Goal: Transaction & Acquisition: Purchase product/service

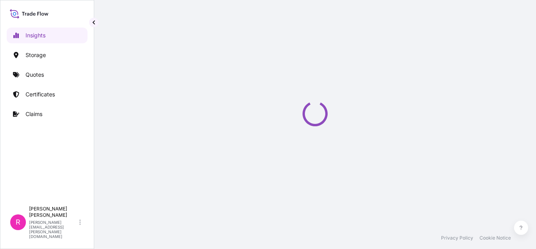
select select "2025"
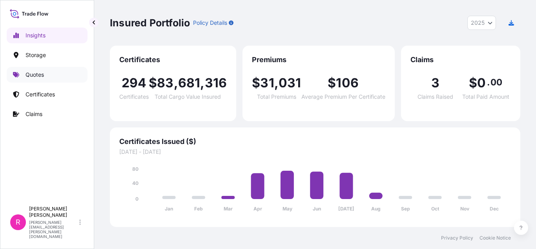
click at [40, 75] on p "Quotes" at bounding box center [35, 75] width 18 height 8
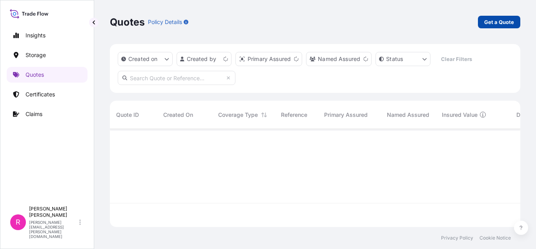
scroll to position [96, 405]
click at [495, 26] on link "Get a Quote" at bounding box center [499, 22] width 42 height 13
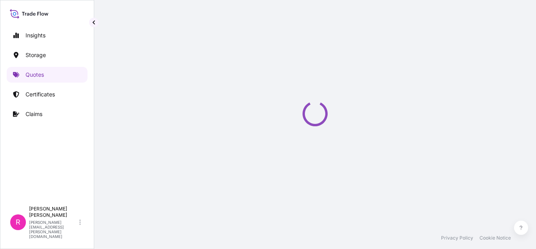
select select "Water"
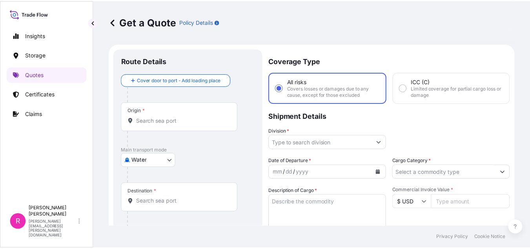
scroll to position [13, 0]
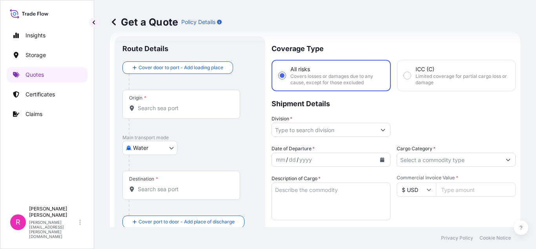
click at [205, 100] on div "Origin *" at bounding box center [181, 104] width 118 height 29
click at [205, 104] on input "Origin *" at bounding box center [184, 108] width 93 height 8
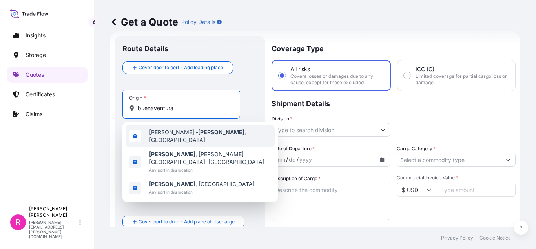
click at [220, 136] on span "[PERSON_NAME][GEOGRAPHIC_DATA] , [GEOGRAPHIC_DATA]" at bounding box center [210, 136] width 122 height 16
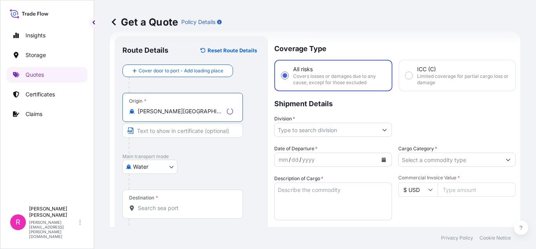
type input "[PERSON_NAME][GEOGRAPHIC_DATA], [GEOGRAPHIC_DATA]"
click at [167, 205] on input "Destination *" at bounding box center [185, 208] width 95 height 8
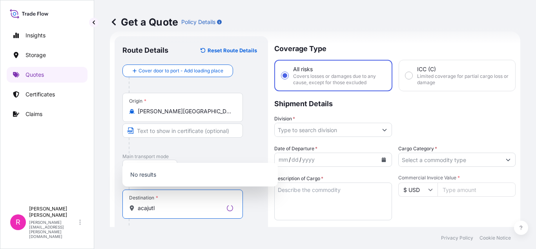
click at [190, 163] on div "No results" at bounding box center [199, 175] width 155 height 24
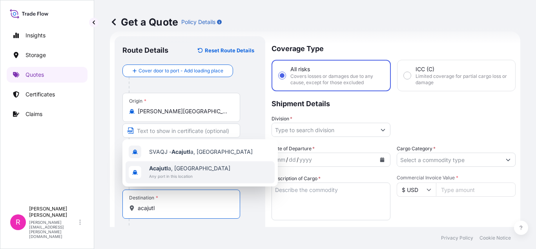
click at [188, 176] on span "Any port in this location" at bounding box center [189, 176] width 81 height 8
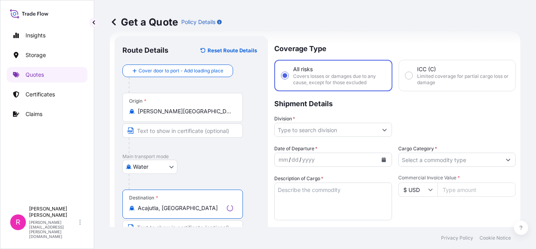
type input "Acajutla, [GEOGRAPHIC_DATA]"
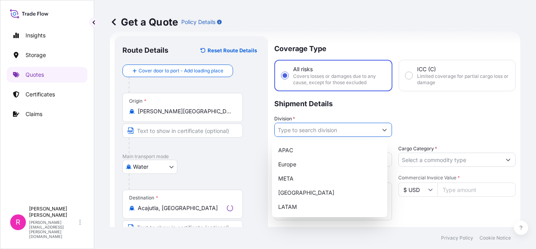
click at [308, 135] on input "Division *" at bounding box center [326, 129] width 103 height 14
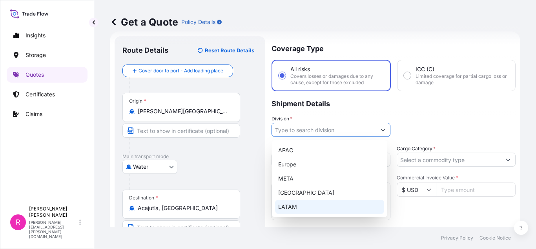
click at [296, 212] on div "LATAM" at bounding box center [329, 206] width 109 height 14
type input "LATAM"
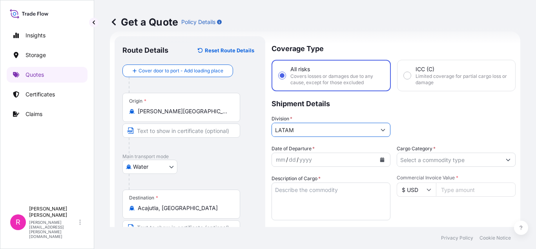
click at [376, 160] on button "Calendar" at bounding box center [382, 159] width 13 height 13
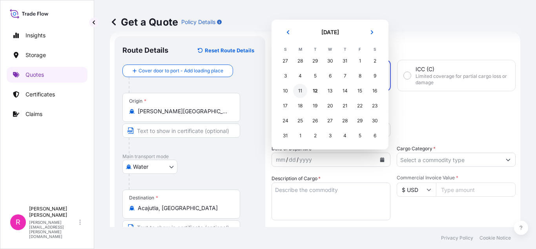
click at [303, 88] on div "11" at bounding box center [300, 91] width 14 height 14
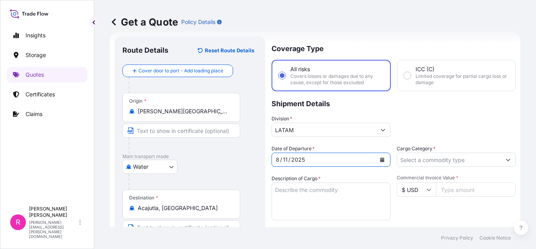
click at [447, 161] on input "Cargo Category *" at bounding box center [449, 159] width 104 height 14
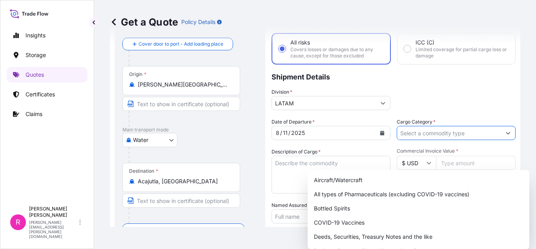
scroll to position [47, 0]
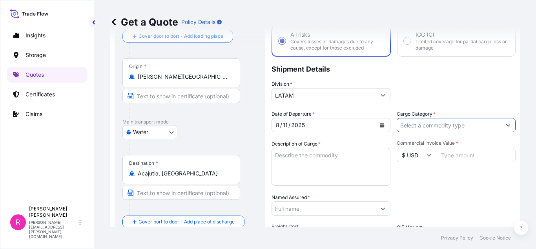
click at [487, 126] on input "Cargo Category *" at bounding box center [449, 125] width 104 height 14
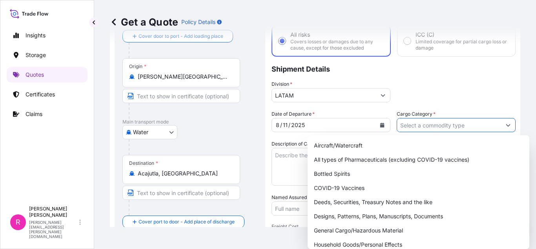
click at [503, 124] on button "Show suggestions" at bounding box center [508, 125] width 14 height 14
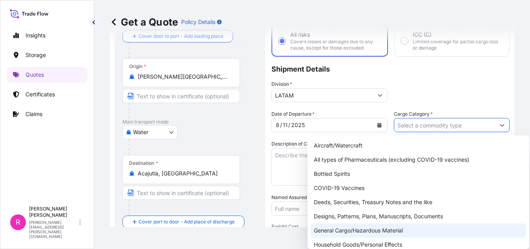
click at [397, 232] on div "General Cargo/Hazardous Material" at bounding box center [419, 230] width 216 height 14
type input "General Cargo/Hazardous Material"
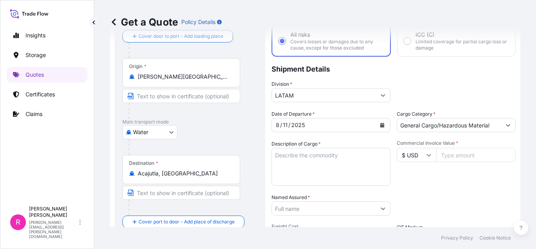
click at [320, 145] on span "*" at bounding box center [319, 144] width 2 height 6
click at [320, 148] on textarea "Description of Cargo *" at bounding box center [331, 167] width 119 height 38
click at [314, 154] on textarea "Description of Cargo *" at bounding box center [331, 167] width 119 height 38
paste textarea "POWER TRANSFORMER"
type textarea "POWER TRANSFORMER"
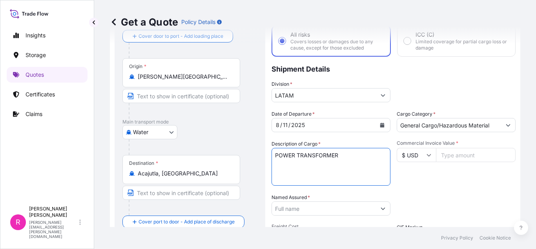
click at [448, 159] on input "Commercial Invoice Value *" at bounding box center [476, 155] width 80 height 14
type input "42665"
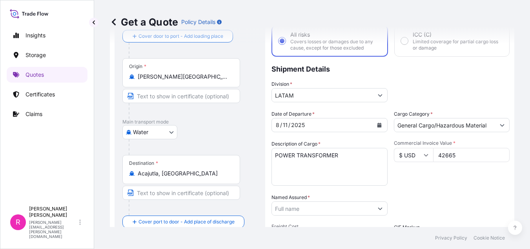
click at [305, 208] on input "Named Assured *" at bounding box center [322, 208] width 101 height 14
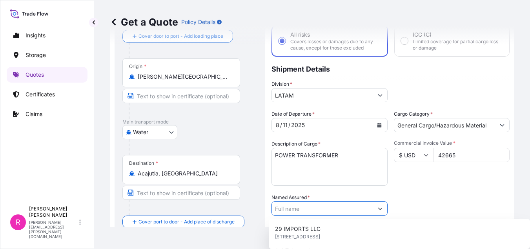
click at [305, 208] on input "Named Assured *" at bounding box center [322, 208] width 101 height 14
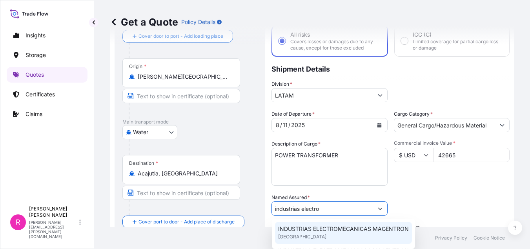
click at [318, 227] on span "INDUSTRIAS ELECTROMECANICAS MAGENTRON" at bounding box center [343, 229] width 131 height 8
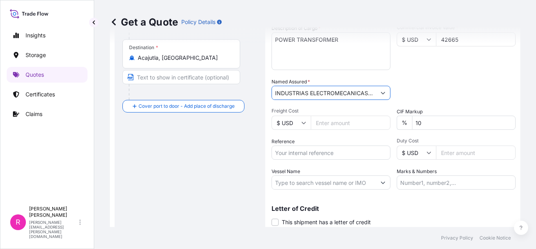
scroll to position [163, 0]
type input "INDUSTRIAS ELECTROMECANICAS MAGENTRON"
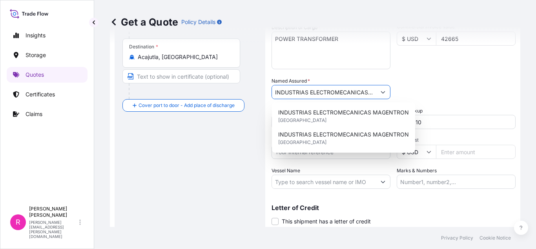
click at [320, 174] on div "Vessel Name" at bounding box center [331, 177] width 119 height 22
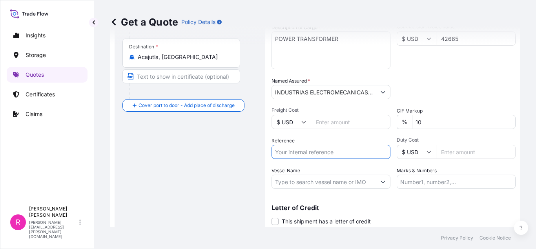
click at [311, 158] on input "Reference" at bounding box center [331, 151] width 119 height 14
paste input "CO4061151924"
type input "CO4061151924"
click at [303, 179] on input "Vessel Name" at bounding box center [324, 181] width 104 height 14
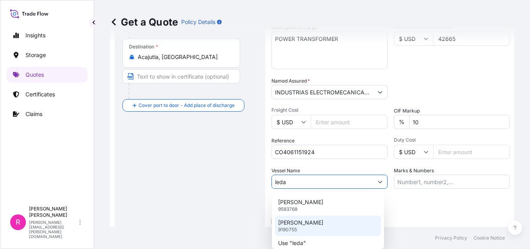
click at [315, 225] on p "[PERSON_NAME]" at bounding box center [300, 222] width 45 height 8
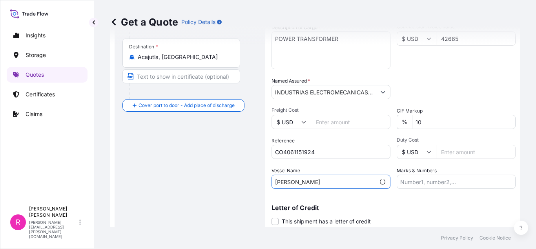
scroll to position [188, 0]
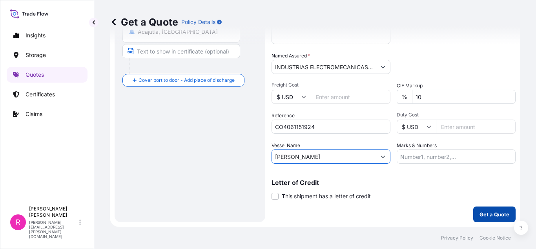
type input "[PERSON_NAME]"
click at [476, 221] on button "Get a Quote" at bounding box center [495, 214] width 42 height 16
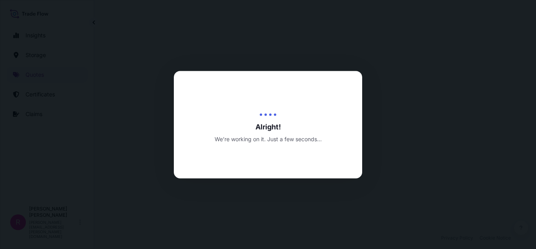
select select "Water"
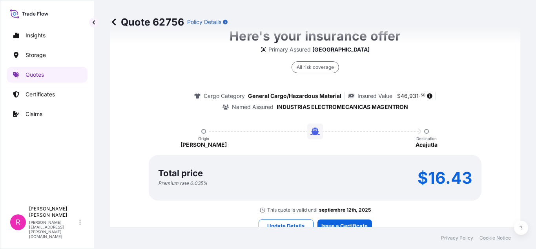
scroll to position [604, 0]
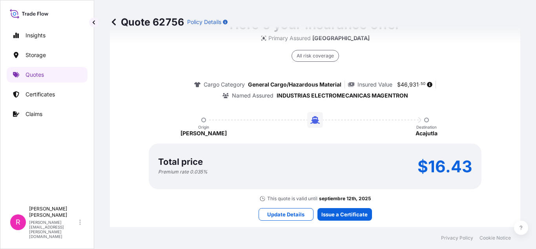
click at [359, 221] on div "Here's your insurance offer Primary Assured [GEOGRAPHIC_DATA] All risk coverage…" at bounding box center [315, 118] width 389 height 576
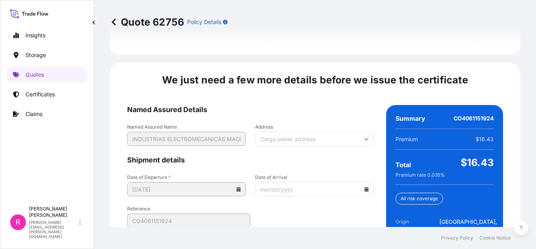
scroll to position [1243, 0]
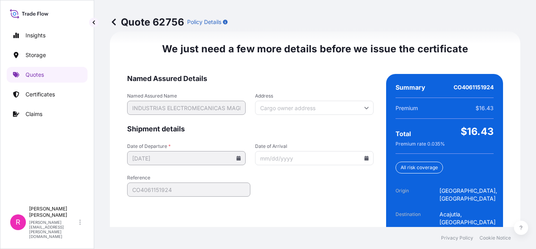
click at [365, 158] on icon at bounding box center [367, 157] width 4 height 5
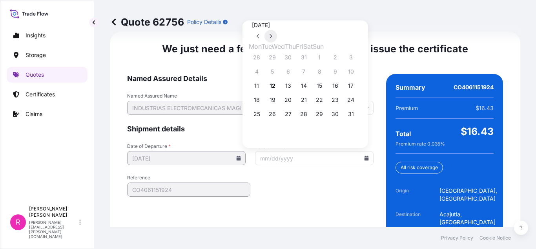
click at [277, 30] on button at bounding box center [271, 36] width 13 height 13
click at [258, 56] on button "1" at bounding box center [256, 57] width 13 height 13
type input "[DATE]"
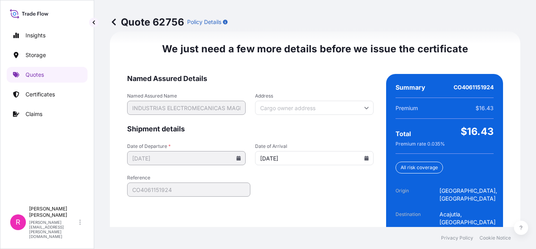
scroll to position [1287, 0]
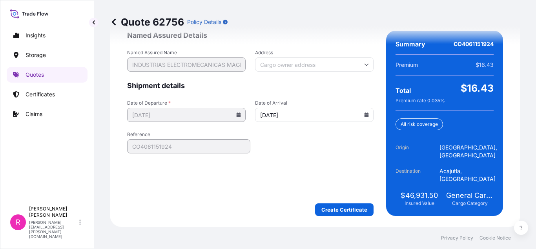
click at [356, 216] on div "We just need a few more details before we issue the certificate Named Assured D…" at bounding box center [315, 107] width 411 height 238
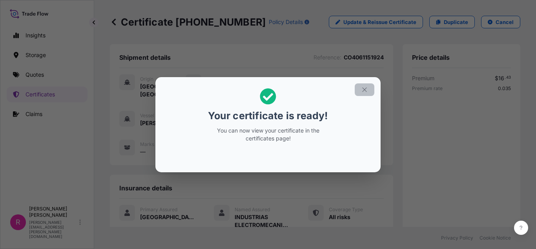
click at [363, 93] on icon "button" at bounding box center [364, 89] width 7 height 7
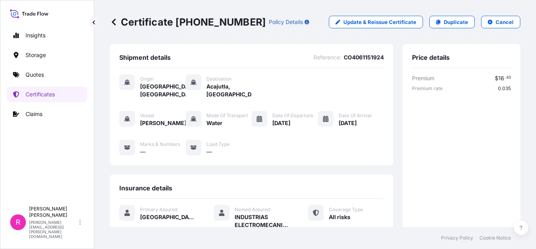
click at [188, 20] on p "Certificate [PHONE_NUMBER]" at bounding box center [188, 22] width 156 height 13
drag, startPoint x: 235, startPoint y: 24, endPoint x: 173, endPoint y: 22, distance: 62.0
click at [173, 22] on p "Certificate [PHONE_NUMBER]" at bounding box center [188, 22] width 156 height 13
copy p "[PHONE_NUMBER]"
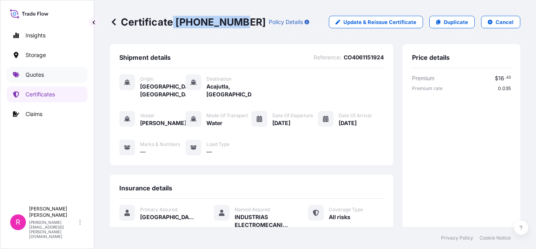
click at [35, 72] on p "Quotes" at bounding box center [35, 75] width 18 height 8
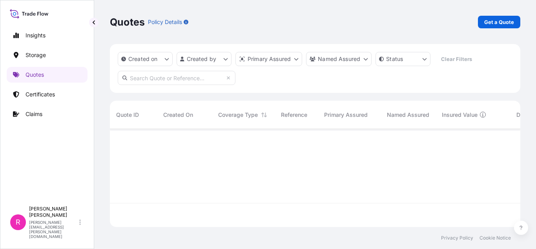
scroll to position [96, 405]
click at [494, 33] on div "Quotes Policy Details Get a Quote" at bounding box center [315, 22] width 411 height 44
click at [492, 16] on link "Get a Quote" at bounding box center [499, 22] width 42 height 13
select select "Water"
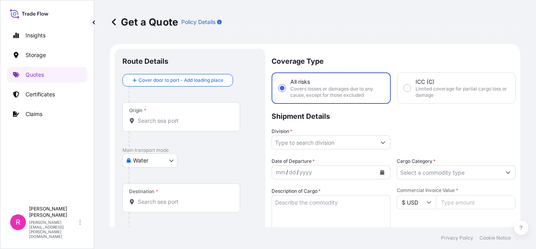
scroll to position [13, 0]
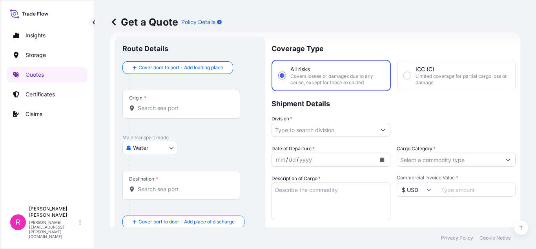
click at [214, 95] on div "Origin *" at bounding box center [181, 104] width 118 height 29
click at [214, 104] on input "Origin *" at bounding box center [184, 108] width 93 height 8
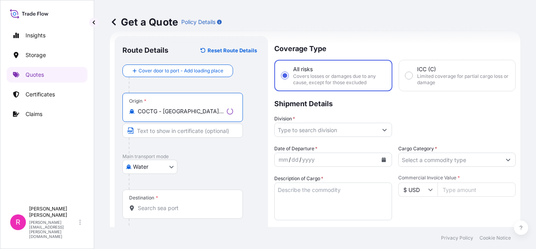
type input "COCTG - [GEOGRAPHIC_DATA], [GEOGRAPHIC_DATA]"
click at [163, 196] on div "Destination *" at bounding box center [182, 203] width 121 height 29
click at [163, 204] on input "Destination *" at bounding box center [185, 208] width 95 height 8
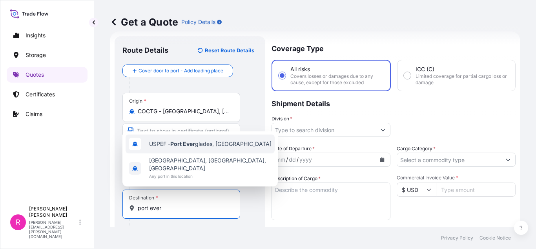
click at [205, 153] on div "USPEF - [GEOGRAPHIC_DATA], [GEOGRAPHIC_DATA]" at bounding box center [200, 143] width 149 height 19
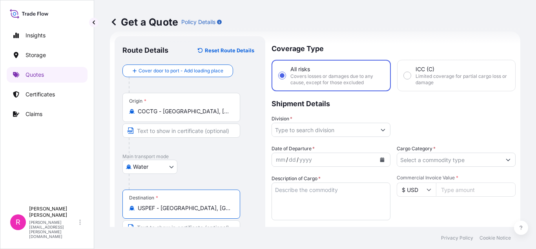
type input "USPEF - [GEOGRAPHIC_DATA], [GEOGRAPHIC_DATA]"
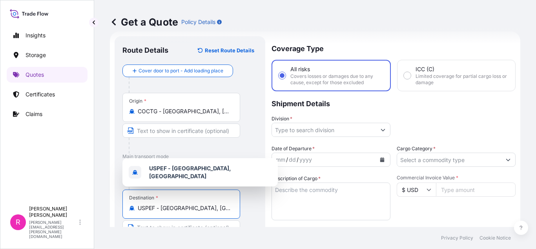
click at [294, 154] on div "mm / dd / yyyy" at bounding box center [324, 159] width 104 height 14
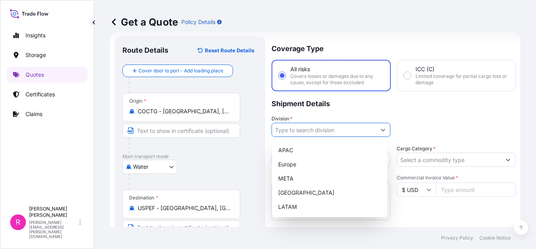
click at [278, 132] on input "Division *" at bounding box center [324, 129] width 104 height 14
click at [297, 200] on div "LATAM" at bounding box center [329, 206] width 109 height 14
type input "LATAM"
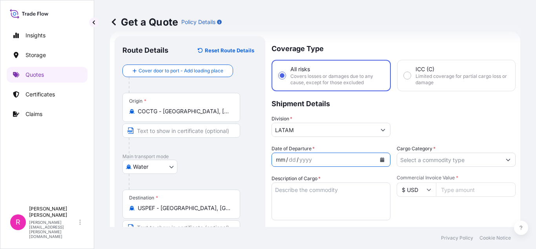
click at [313, 162] on div "mm / dd / yyyy" at bounding box center [324, 159] width 104 height 14
click at [380, 157] on button "Calendar" at bounding box center [382, 159] width 13 height 13
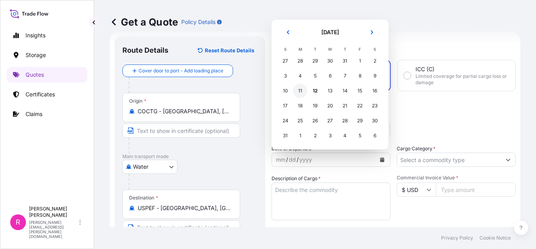
click at [300, 96] on div "11" at bounding box center [300, 91] width 14 height 14
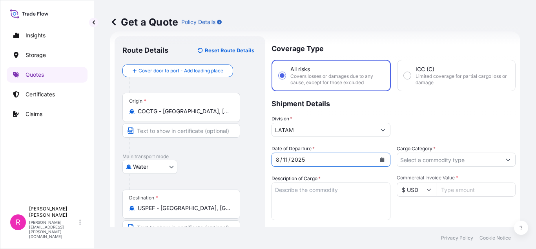
click at [462, 146] on div "Cargo Category *" at bounding box center [456, 155] width 119 height 22
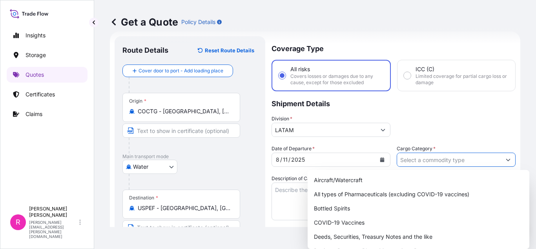
click at [451, 158] on input "Cargo Category *" at bounding box center [449, 159] width 104 height 14
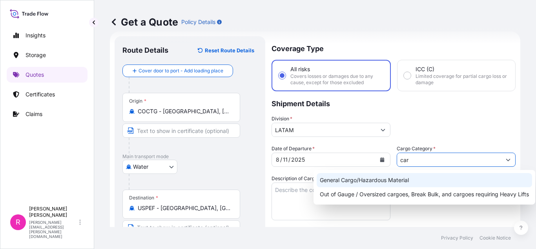
click at [373, 181] on div "General Cargo/Hazardous Material" at bounding box center [425, 180] width 216 height 14
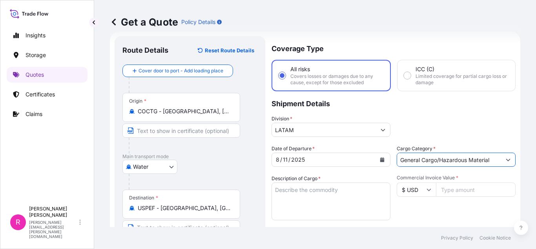
type input "General Cargo/Hazardous Material"
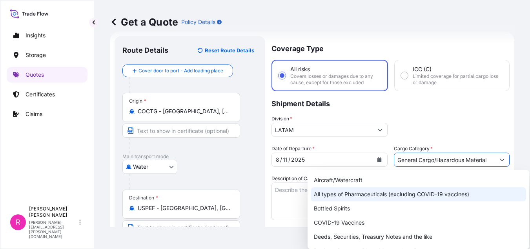
click at [300, 191] on textarea "Description of Cargo *" at bounding box center [330, 201] width 116 height 38
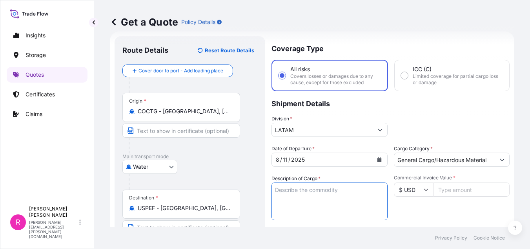
paste textarea "POWER TRANSFORMER"
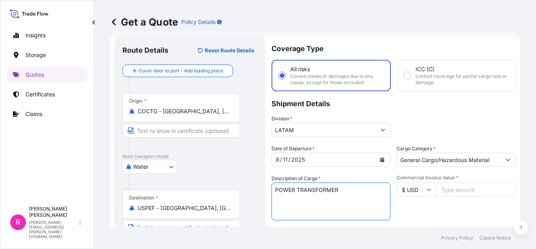
type textarea "POWER TRANSFORMER"
click at [452, 191] on input "Commercial Invoice Value *" at bounding box center [476, 189] width 80 height 14
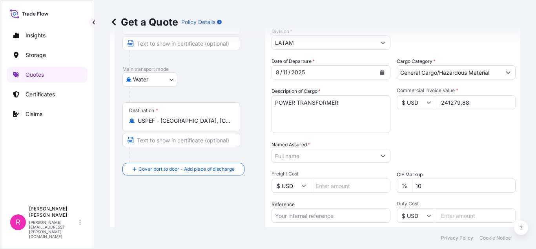
scroll to position [117, 0]
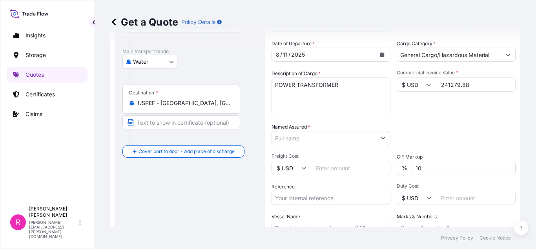
type input "241279.88"
click at [340, 144] on input "Named Assured *" at bounding box center [324, 138] width 104 height 14
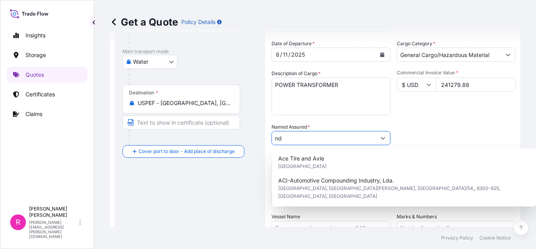
type input "n"
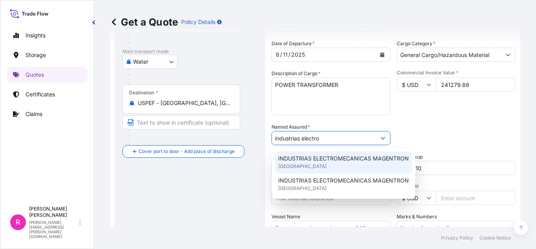
click at [322, 160] on span "INDUSTRIAS ELECTROMECANICAS MAGENTRON" at bounding box center [343, 158] width 131 height 8
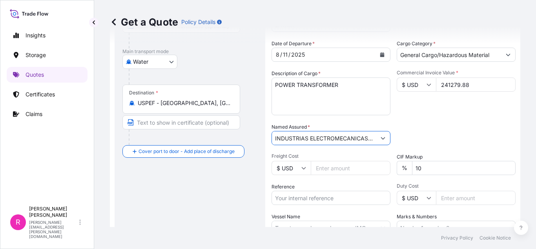
type input "INDUSTRIAS ELECTROMECANICAS MAGENTRON"
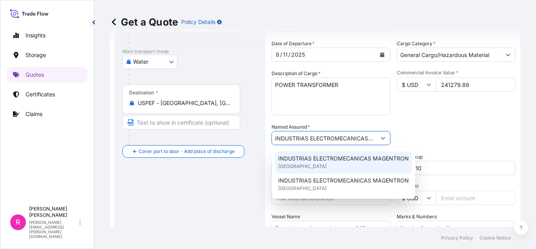
click at [410, 124] on div "Packing Category Type to search a container mode Please select a primary mode o…" at bounding box center [456, 134] width 119 height 22
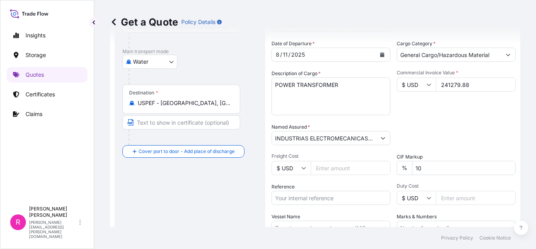
click at [307, 200] on input "Reference" at bounding box center [331, 197] width 119 height 14
paste input "CO4061152057"
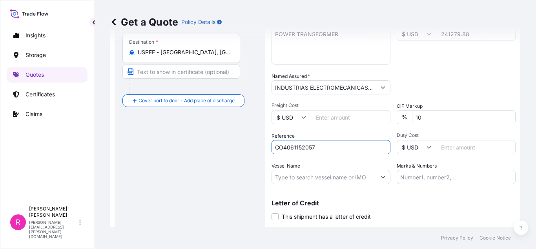
scroll to position [175, 0]
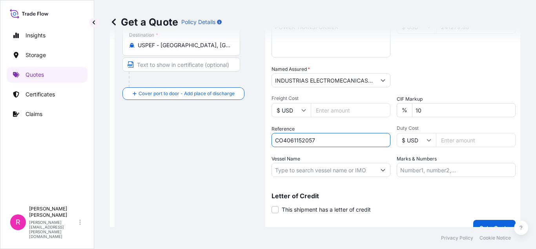
type input "CO4061152057"
click at [351, 171] on input "Vessel Name" at bounding box center [324, 170] width 104 height 14
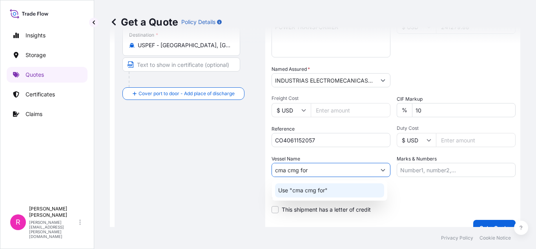
type input "cma cmg for"
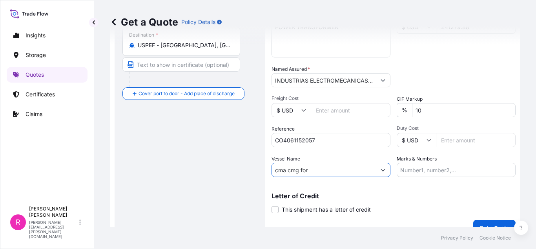
drag, startPoint x: 310, startPoint y: 169, endPoint x: 252, endPoint y: 168, distance: 57.7
click at [252, 168] on form "Route Details Reset Route Details Cover door to port - Add loading place Place …" at bounding box center [315, 54] width 411 height 371
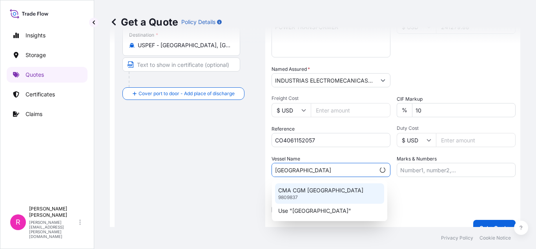
click at [318, 201] on div "CMA CGM [GEOGRAPHIC_DATA] 9809837" at bounding box center [329, 193] width 109 height 20
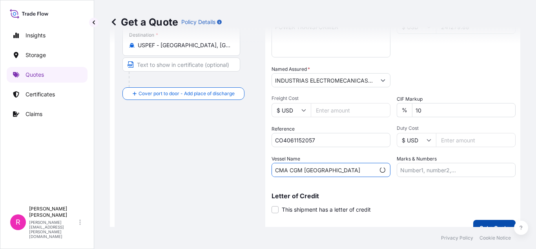
type input "CMA CGM [GEOGRAPHIC_DATA]"
click at [481, 224] on p "Get a Quote" at bounding box center [495, 227] width 30 height 8
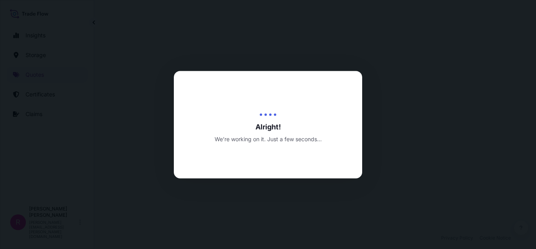
select select "Water"
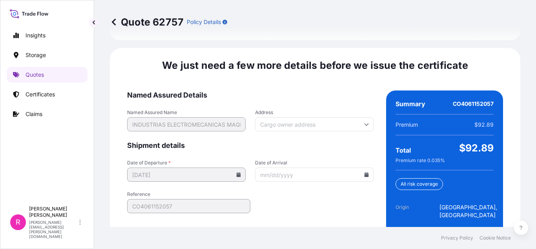
scroll to position [1243, 0]
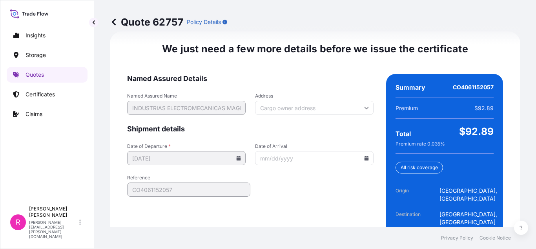
click at [366, 157] on input "Date of Arrival" at bounding box center [314, 158] width 119 height 14
click at [361, 154] on input "Date of Arrival" at bounding box center [314, 158] width 119 height 14
click at [365, 157] on icon at bounding box center [367, 157] width 4 height 5
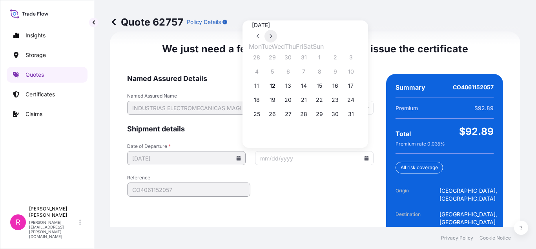
click at [277, 30] on button at bounding box center [271, 36] width 13 height 13
click at [258, 60] on button "1" at bounding box center [256, 57] width 13 height 13
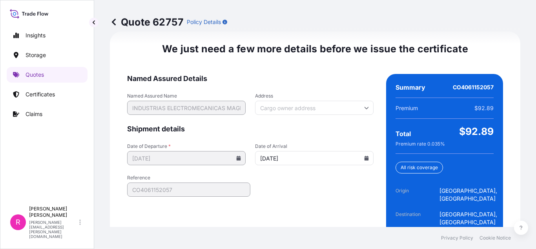
type input "[DATE]"
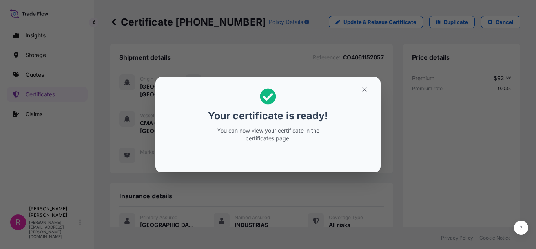
click at [181, 26] on div "Your certificate is ready! You can now view your certificate in the certificate…" at bounding box center [268, 124] width 536 height 249
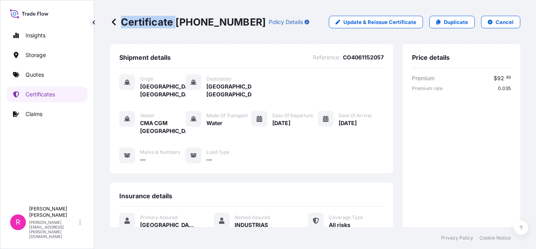
drag, startPoint x: 176, startPoint y: 20, endPoint x: 237, endPoint y: 20, distance: 60.9
click at [237, 20] on div "Certificate [PHONE_NUMBER] Policy Details" at bounding box center [209, 22] width 199 height 13
click at [233, 19] on p "Certificate [PHONE_NUMBER]" at bounding box center [188, 22] width 156 height 13
drag, startPoint x: 179, startPoint y: 24, endPoint x: 221, endPoint y: 22, distance: 42.1
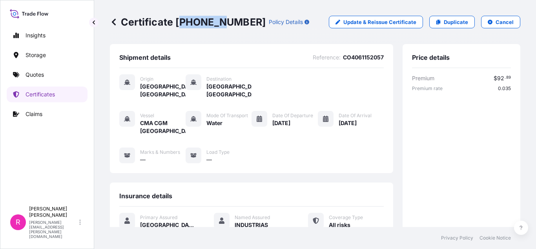
click at [221, 22] on p "Certificate [PHONE_NUMBER]" at bounding box center [188, 22] width 156 height 13
drag, startPoint x: 177, startPoint y: 18, endPoint x: 238, endPoint y: 20, distance: 60.9
click at [238, 20] on div "Certificate [PHONE_NUMBER] Policy Details" at bounding box center [209, 22] width 199 height 13
copy p "[PHONE_NUMBER]"
click at [64, 83] on div "Insights Storage Quotes Certificates Claims" at bounding box center [47, 110] width 81 height 181
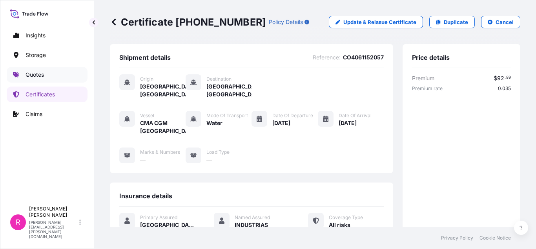
click at [35, 73] on p "Quotes" at bounding box center [35, 75] width 18 height 8
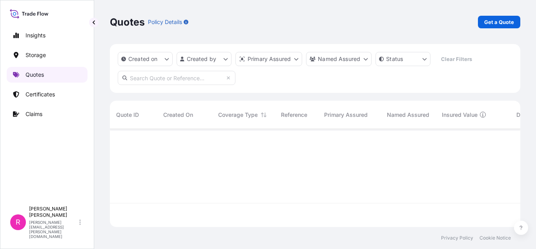
scroll to position [96, 405]
click at [495, 24] on p "Get a Quote" at bounding box center [499, 22] width 30 height 8
select select "Water"
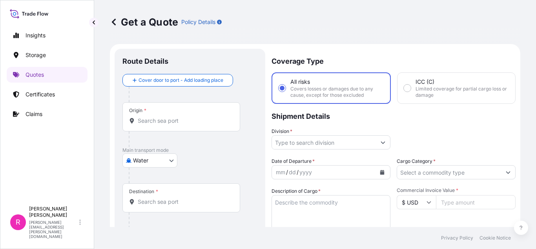
scroll to position [13, 0]
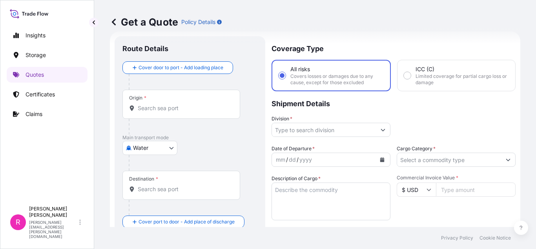
click at [192, 88] on div at bounding box center [193, 82] width 129 height 16
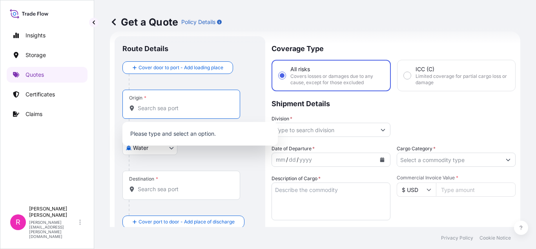
click at [177, 108] on input "Origin *" at bounding box center [184, 108] width 93 height 8
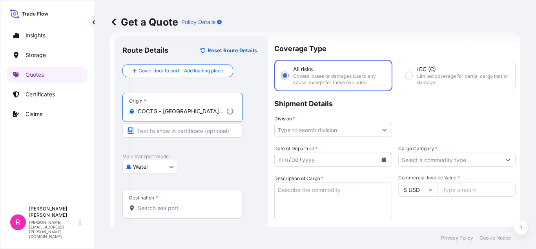
type input "COCTG - [GEOGRAPHIC_DATA], [GEOGRAPHIC_DATA]"
click at [159, 207] on input "Destination *" at bounding box center [185, 208] width 95 height 8
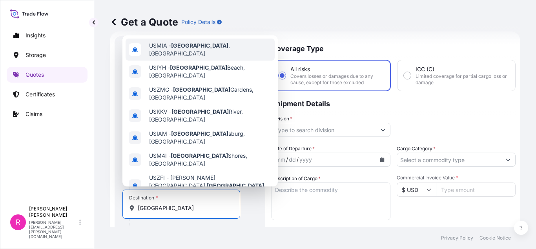
click at [195, 54] on div "USMIA - [GEOGRAPHIC_DATA] , [GEOGRAPHIC_DATA]" at bounding box center [200, 49] width 149 height 22
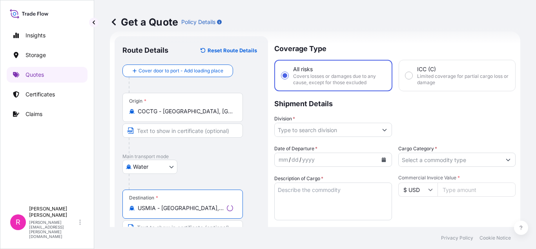
type input "USMIA - [GEOGRAPHIC_DATA], [GEOGRAPHIC_DATA]"
click at [293, 135] on input "Division *" at bounding box center [326, 129] width 103 height 14
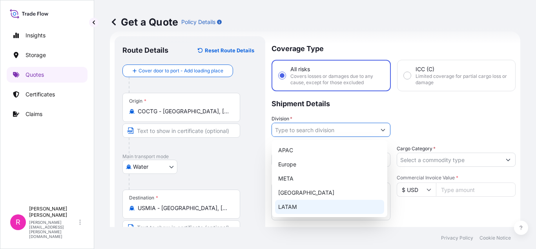
click at [296, 202] on div "LATAM" at bounding box center [329, 206] width 109 height 14
type input "LATAM"
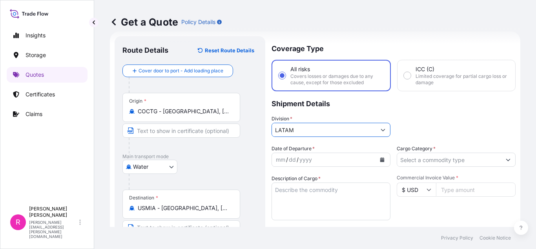
click at [376, 163] on button "Calendar" at bounding box center [382, 159] width 13 height 13
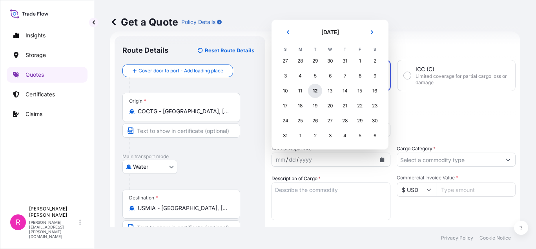
click at [312, 90] on div "12" at bounding box center [315, 91] width 14 height 14
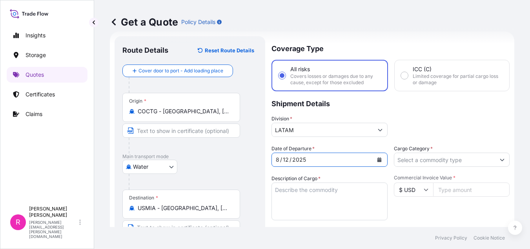
click at [426, 163] on input "Cargo Category *" at bounding box center [445, 159] width 101 height 14
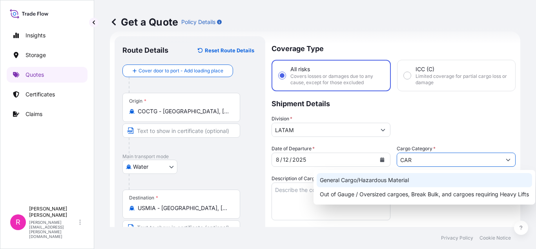
click at [380, 172] on div "General Cargo/Hazardous Material Out of Gauge / Oversized cargoes, Break Bulk, …" at bounding box center [425, 187] width 222 height 35
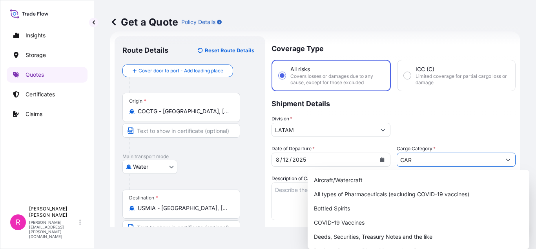
click at [430, 158] on input "CAR" at bounding box center [449, 159] width 104 height 14
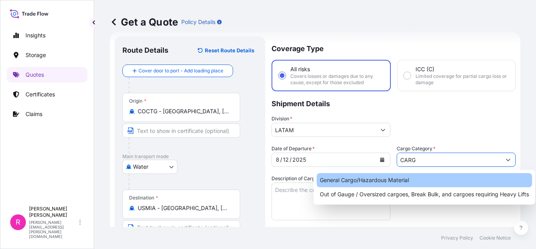
click at [387, 183] on div "General Cargo/Hazardous Material" at bounding box center [425, 180] width 216 height 14
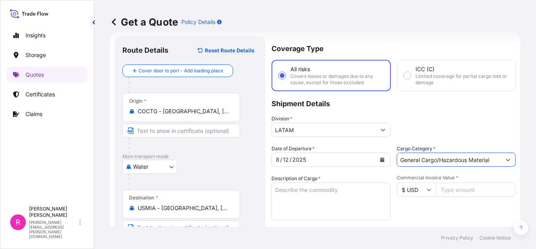
type input "General Cargo/Hazardous Material"
click at [334, 194] on textarea "Description of Cargo *" at bounding box center [331, 201] width 119 height 38
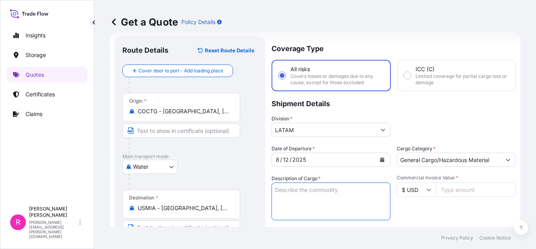
paste textarea "POWER TRANSFORMER"
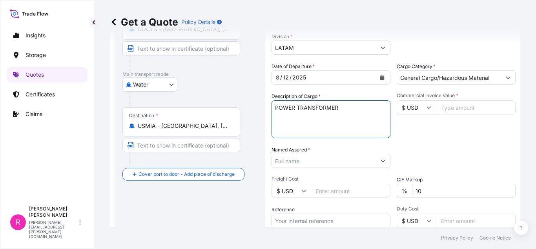
scroll to position [108, 0]
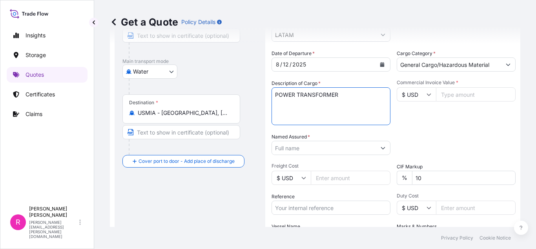
type textarea "POWER TRANSFORMER"
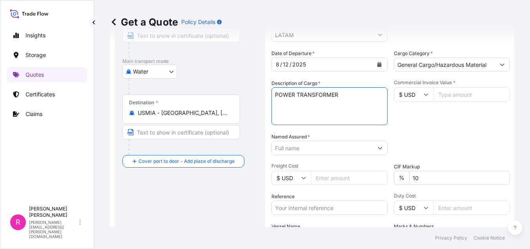
click at [338, 150] on input "Named Assured *" at bounding box center [322, 148] width 101 height 14
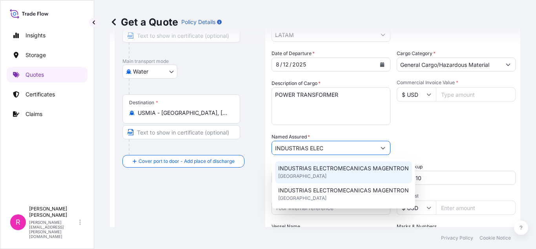
click at [319, 169] on span "INDUSTRIAS ELECTROMECANICAS MAGENTRON" at bounding box center [343, 168] width 131 height 8
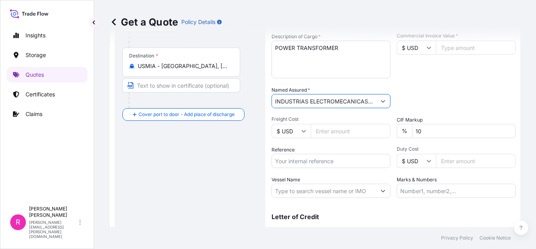
scroll to position [156, 0]
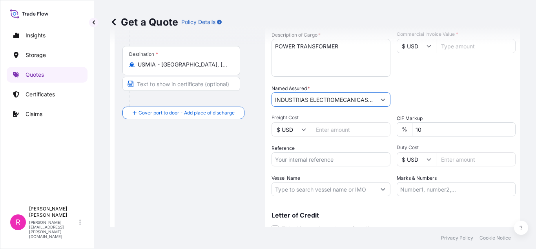
type input "INDUSTRIAS ELECTROMECANICAS MAGENTRON"
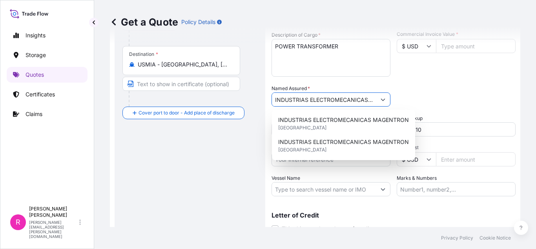
click at [324, 169] on div "Date of Departure * [DATE] Cargo Category * General Cargo/Hazardous Material De…" at bounding box center [394, 98] width 244 height 195
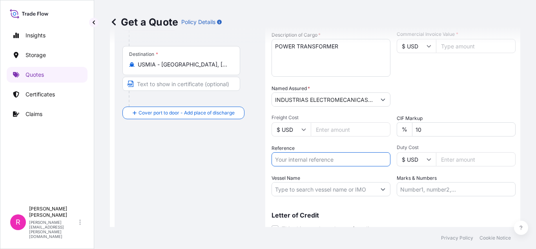
click at [310, 161] on input "Reference" at bounding box center [331, 159] width 119 height 14
paste input "CO4061152216"
type input "CO4061152216"
click at [333, 188] on input "Vessel Name" at bounding box center [324, 189] width 104 height 14
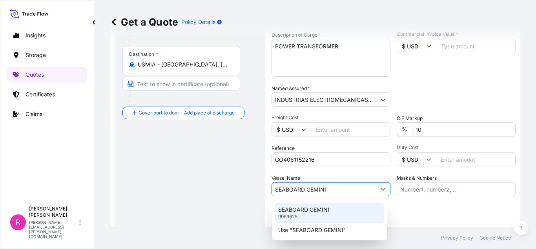
click at [322, 207] on p "SEABOARD GEMINI" at bounding box center [303, 209] width 51 height 8
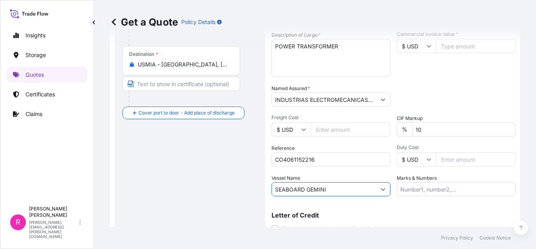
scroll to position [188, 0]
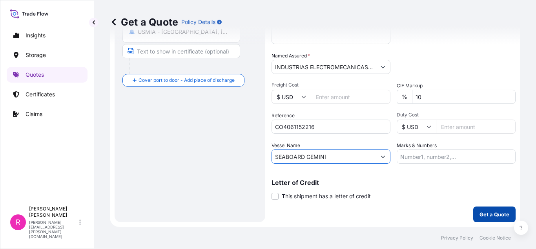
type input "SEABOARD GEMINI"
click at [480, 210] on p "Get a Quote" at bounding box center [495, 214] width 30 height 8
click at [483, 213] on p "Get a Quote" at bounding box center [495, 214] width 30 height 8
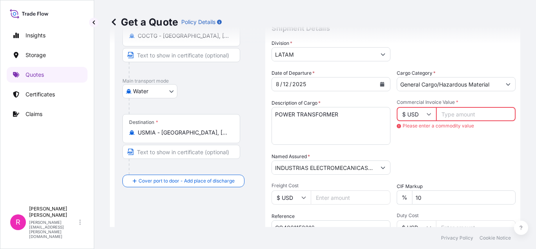
scroll to position [85, 0]
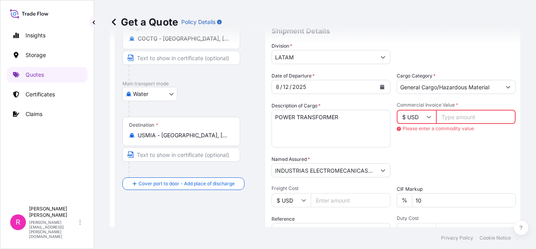
click at [456, 116] on input "Commercial Invoice Value *" at bounding box center [476, 117] width 80 height 14
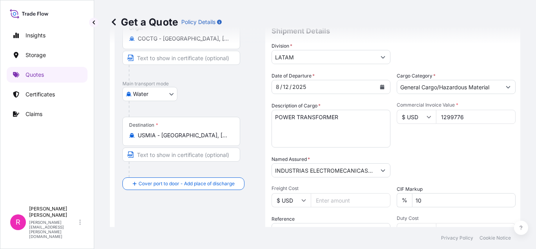
type input "1299776"
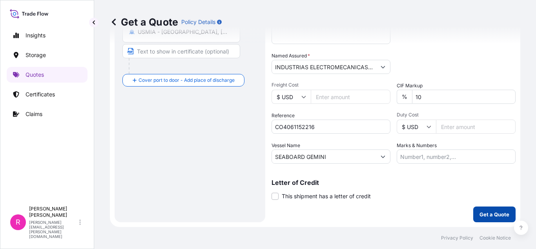
click at [484, 208] on button "Get a Quote" at bounding box center [495, 214] width 42 height 16
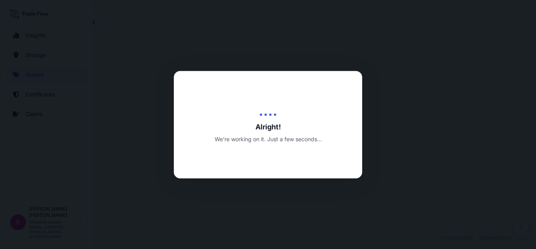
select select "Water"
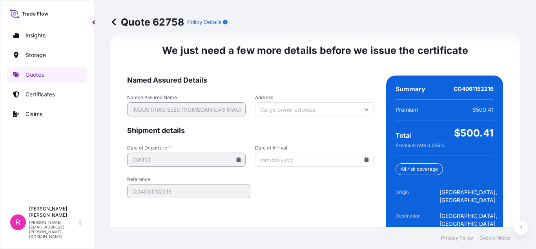
scroll to position [1243, 0]
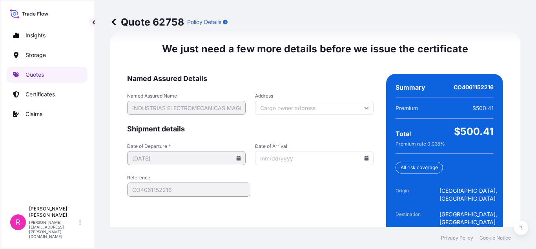
click at [364, 157] on icon at bounding box center [366, 157] width 5 height 5
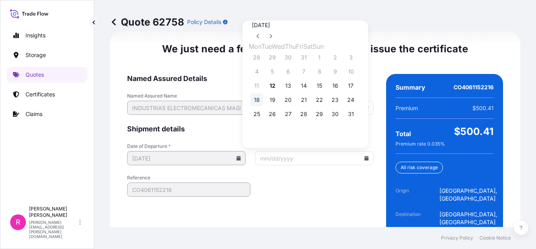
click at [259, 102] on button "18" at bounding box center [256, 99] width 13 height 13
type input "[DATE]"
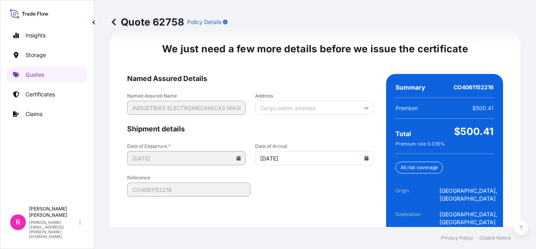
scroll to position [1287, 0]
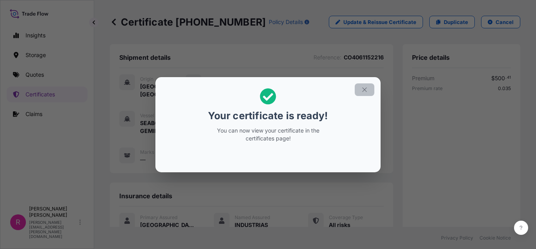
click at [358, 90] on button "button" at bounding box center [365, 89] width 20 height 13
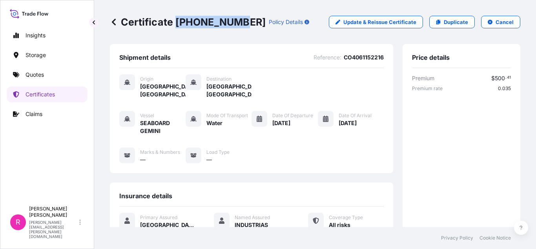
drag, startPoint x: 177, startPoint y: 21, endPoint x: 236, endPoint y: 20, distance: 58.1
click at [236, 20] on p "Certificate [PHONE_NUMBER]" at bounding box center [188, 22] width 156 height 13
copy p "[PHONE_NUMBER]"
click at [54, 75] on link "Quotes" at bounding box center [47, 75] width 81 height 16
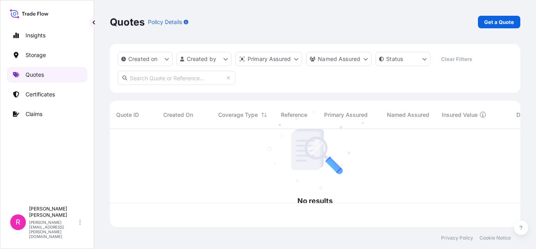
scroll to position [96, 405]
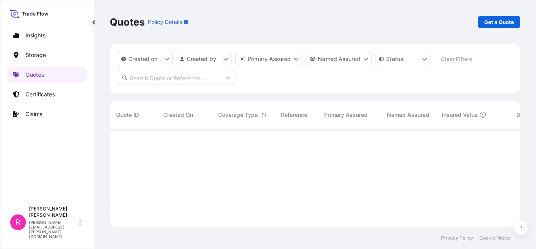
click at [475, 22] on div "Quotes Policy Details Get a Quote" at bounding box center [315, 22] width 411 height 13
click at [499, 18] on link "Get a Quote" at bounding box center [499, 22] width 42 height 13
select select "Water"
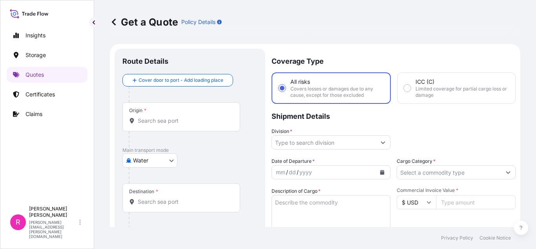
scroll to position [13, 0]
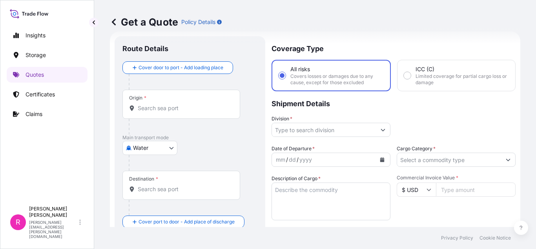
click at [199, 108] on input "Origin *" at bounding box center [184, 108] width 93 height 8
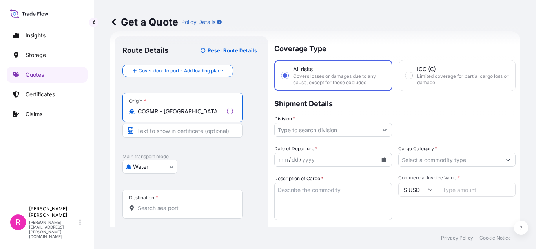
type input "COSMR - [GEOGRAPHIC_DATA][PERSON_NAME], [GEOGRAPHIC_DATA]"
click at [167, 186] on div at bounding box center [195, 182] width 132 height 16
click at [163, 207] on input "Destination *" at bounding box center [185, 208] width 95 height 8
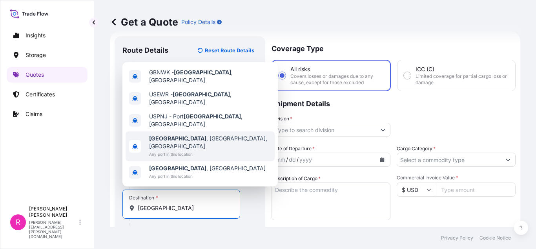
click at [186, 154] on span "Any port in this location" at bounding box center [210, 154] width 122 height 8
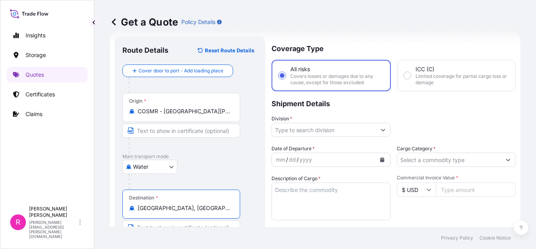
type input "[GEOGRAPHIC_DATA], [GEOGRAPHIC_DATA], [GEOGRAPHIC_DATA]"
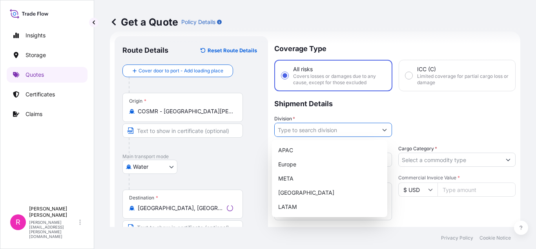
click at [322, 135] on input "Division *" at bounding box center [326, 129] width 103 height 14
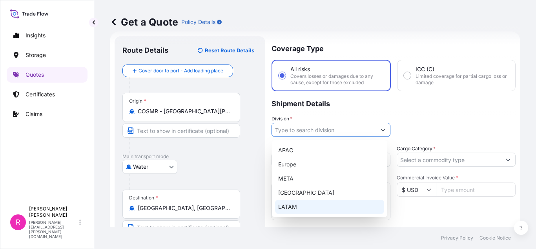
click at [307, 207] on div "LATAM" at bounding box center [329, 206] width 109 height 14
type input "LATAM"
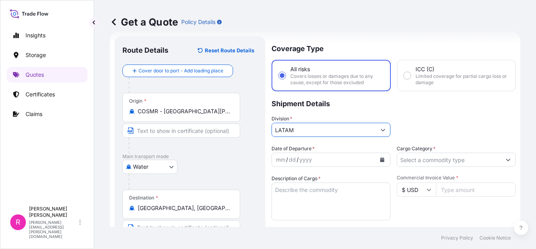
click at [339, 160] on div "mm / dd / yyyy" at bounding box center [324, 159] width 104 height 14
click at [380, 158] on icon "Calendar" at bounding box center [382, 159] width 4 height 5
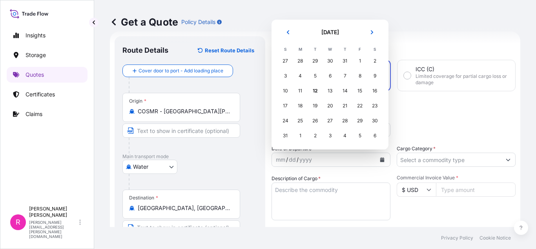
click at [325, 97] on td "13" at bounding box center [330, 90] width 15 height 15
click at [326, 86] on div "13" at bounding box center [330, 91] width 14 height 14
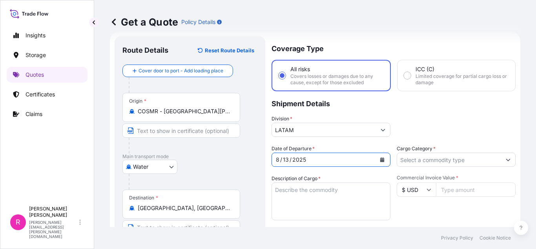
click at [437, 169] on div "Date of Departure * [DATE] Cargo Category * Description of Cargo * Commercial I…" at bounding box center [394, 241] width 244 height 195
click at [426, 162] on input "Cargo Category *" at bounding box center [449, 159] width 104 height 14
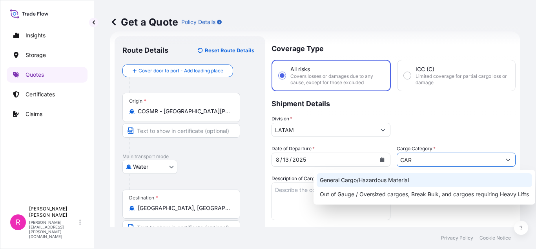
click at [406, 179] on div "General Cargo/Hazardous Material" at bounding box center [425, 180] width 216 height 14
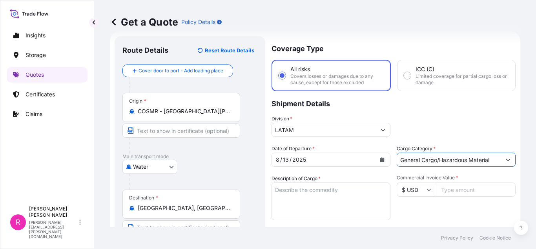
type input "General Cargo/Hazardous Material"
click at [346, 196] on textarea "Description of Cargo *" at bounding box center [331, 201] width 119 height 38
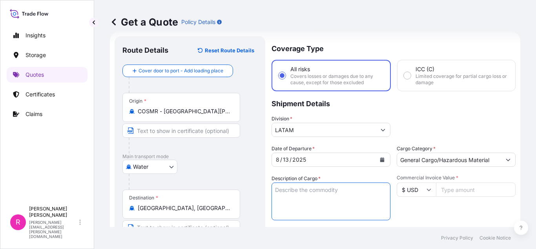
click at [350, 200] on textarea "Description of Cargo *" at bounding box center [331, 201] width 119 height 38
paste textarea "POWER TRANSFORMER"
type textarea "POWER TRANSFORMER"
click at [449, 189] on input "Commercial Invoice Value *" at bounding box center [476, 189] width 80 height 14
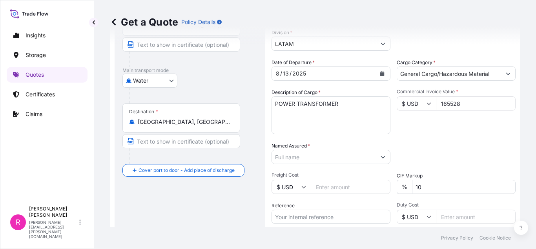
scroll to position [101, 0]
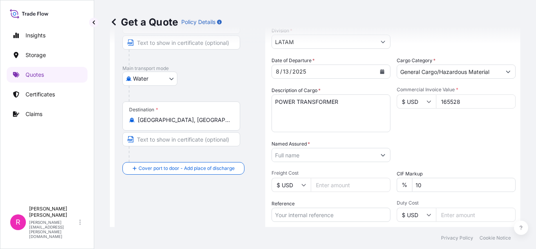
type input "165528"
click at [327, 159] on input "Named Assured *" at bounding box center [324, 155] width 104 height 14
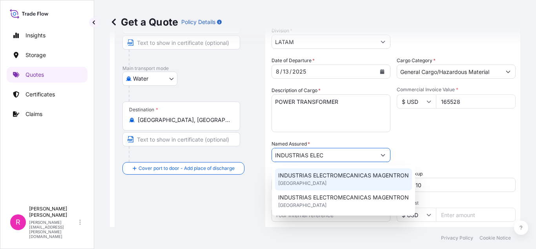
click at [318, 179] on div "INDUSTRIAS ELECTROMECANICAS MAGENTRON [GEOGRAPHIC_DATA]" at bounding box center [343, 179] width 137 height 22
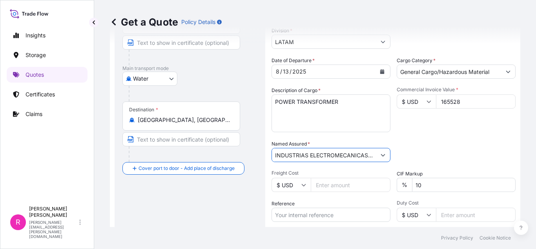
type input "INDUSTRIAS ELECTROMECANICAS MAGENTRON"
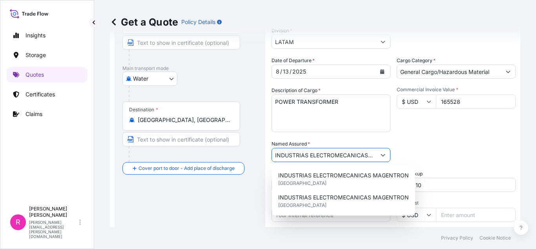
scroll to position [188, 0]
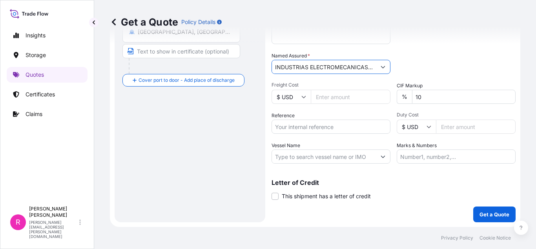
click at [312, 130] on input "Reference" at bounding box center [331, 126] width 119 height 14
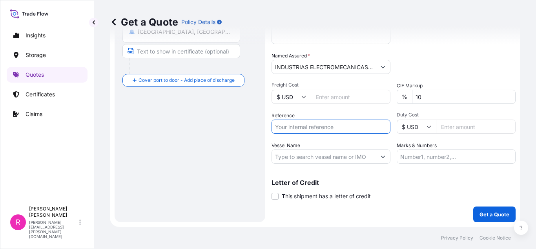
paste input "CO4061152351"
type input "CO4061152351"
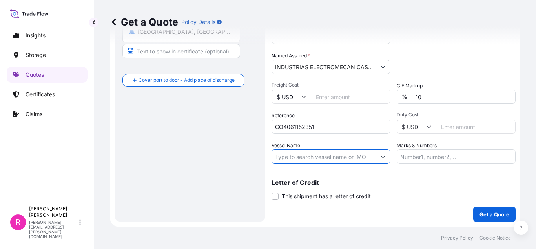
click at [337, 155] on input "Vessel Name" at bounding box center [324, 156] width 104 height 14
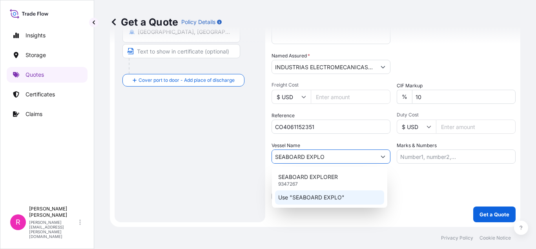
click at [322, 190] on div "Use "SEABOARD EXPLO"" at bounding box center [329, 197] width 109 height 14
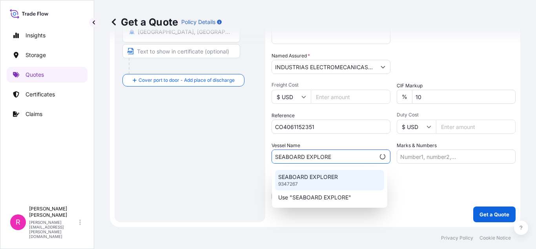
click at [321, 177] on p "SEABOARD EXPLORER" at bounding box center [308, 177] width 60 height 8
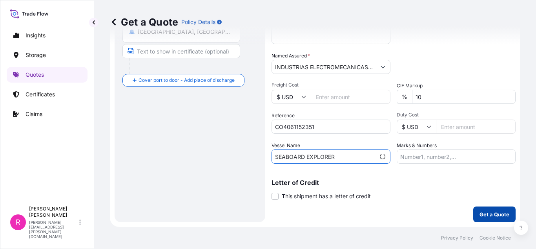
type input "SEABOARD EXPLORER"
click at [491, 215] on p "Get a Quote" at bounding box center [495, 214] width 30 height 8
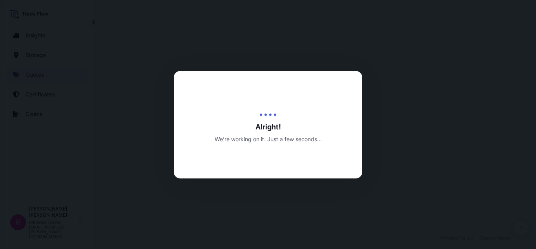
select select "Water"
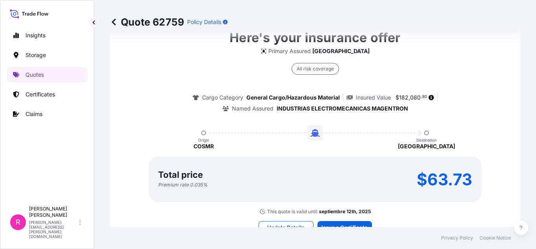
scroll to position [610, 0]
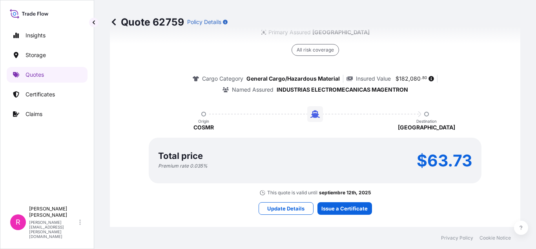
click at [341, 216] on div "Here's your insurance offer Primary Assured [GEOGRAPHIC_DATA] All risk coverage…" at bounding box center [315, 112] width 389 height 576
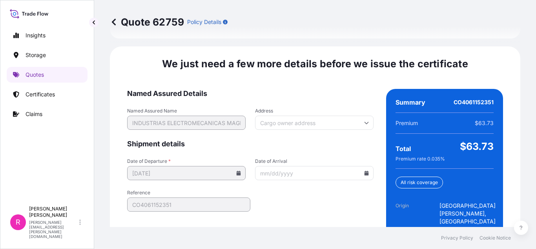
scroll to position [1243, 0]
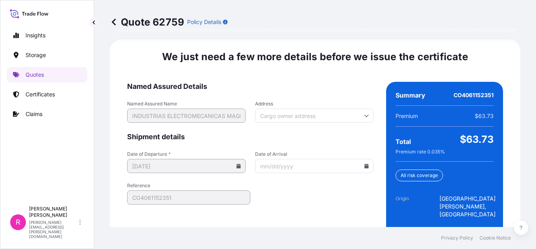
click at [364, 163] on icon at bounding box center [366, 165] width 5 height 5
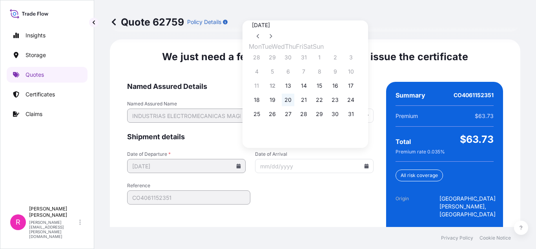
click at [288, 102] on button "20" at bounding box center [288, 99] width 13 height 13
type input "[DATE]"
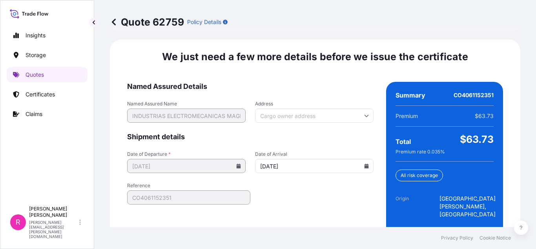
scroll to position [1287, 0]
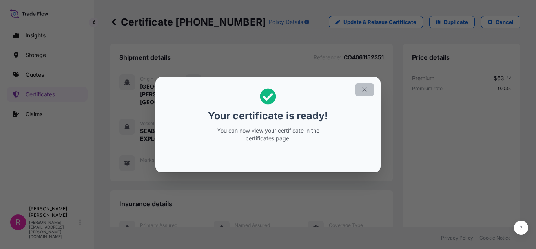
click at [365, 89] on icon "button" at bounding box center [364, 89] width 4 height 4
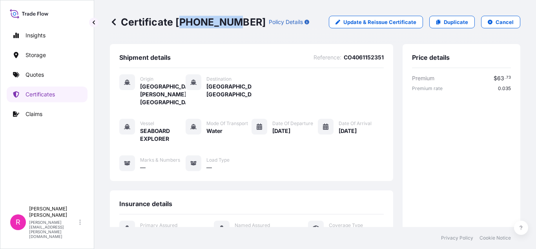
drag, startPoint x: 179, startPoint y: 26, endPoint x: 201, endPoint y: 30, distance: 21.9
click at [201, 30] on div "Certificate [PHONE_NUMBER] Policy Details Update & Reissue Certificate Duplicat…" at bounding box center [315, 22] width 411 height 44
drag, startPoint x: 175, startPoint y: 17, endPoint x: 234, endPoint y: 27, distance: 59.8
click at [234, 27] on p "Certificate [PHONE_NUMBER]" at bounding box center [188, 22] width 156 height 13
copy p "[PHONE_NUMBER]"
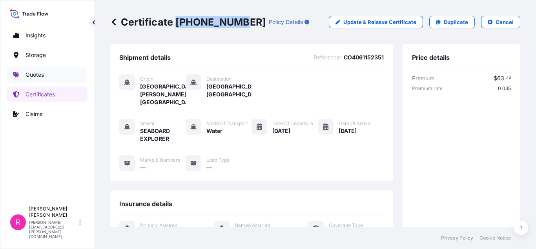
click at [61, 75] on link "Quotes" at bounding box center [47, 75] width 81 height 16
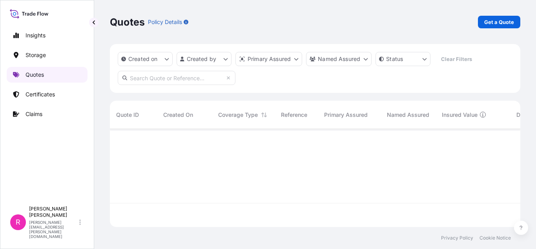
scroll to position [96, 405]
click at [487, 28] on link "Get a Quote" at bounding box center [499, 22] width 42 height 13
select select "Water"
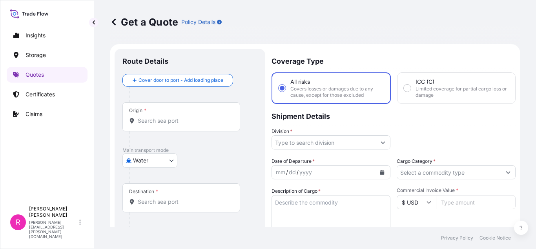
scroll to position [13, 0]
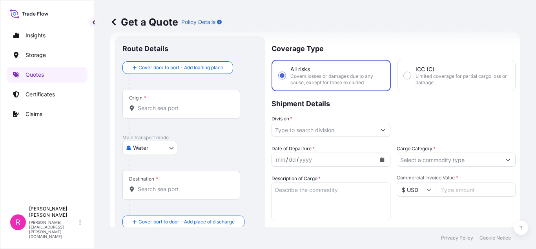
click at [194, 103] on div "Origin *" at bounding box center [181, 104] width 118 height 29
click at [194, 104] on input "Origin *" at bounding box center [184, 108] width 93 height 8
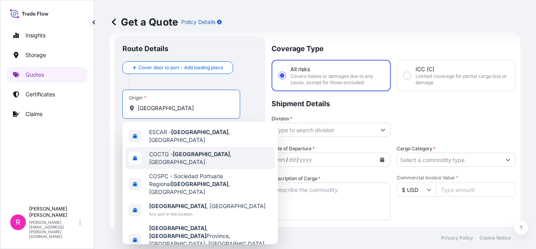
click at [214, 148] on div "COCTG - [GEOGRAPHIC_DATA] , [GEOGRAPHIC_DATA]" at bounding box center [200, 158] width 149 height 22
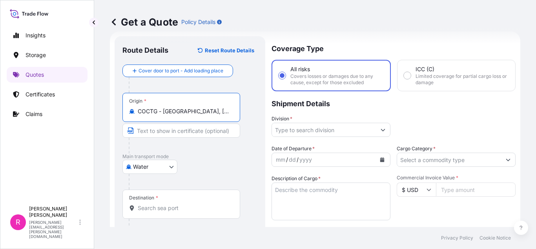
type input "COCTG - [GEOGRAPHIC_DATA], [GEOGRAPHIC_DATA]"
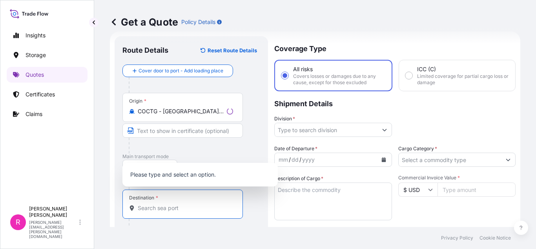
click at [158, 208] on input "Destination *" at bounding box center [185, 208] width 95 height 8
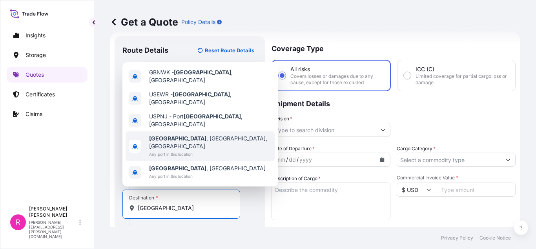
click at [185, 144] on span "[GEOGRAPHIC_DATA] , [GEOGRAPHIC_DATA], [GEOGRAPHIC_DATA]" at bounding box center [210, 142] width 122 height 16
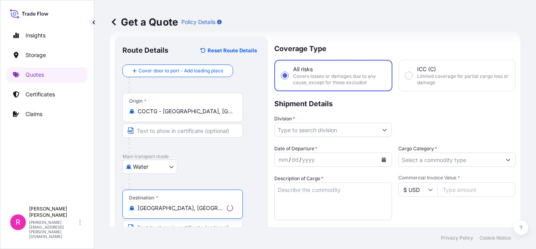
type input "[GEOGRAPHIC_DATA], [GEOGRAPHIC_DATA], [GEOGRAPHIC_DATA]"
click at [304, 133] on input "Division *" at bounding box center [326, 129] width 103 height 14
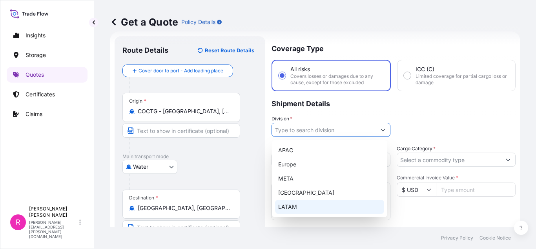
click at [290, 210] on div "LATAM" at bounding box center [329, 206] width 109 height 14
type input "LATAM"
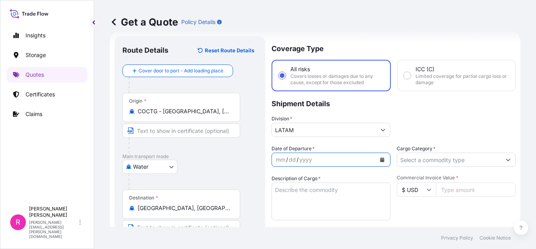
click at [380, 156] on button "Calendar" at bounding box center [382, 159] width 13 height 13
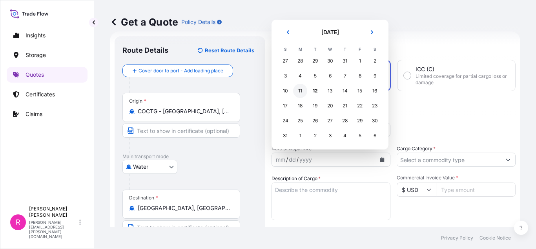
click at [302, 91] on div "11" at bounding box center [300, 91] width 14 height 14
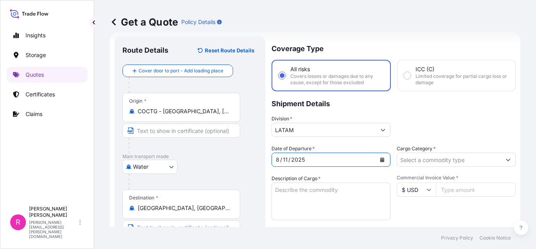
click at [434, 163] on input "Cargo Category *" at bounding box center [449, 159] width 104 height 14
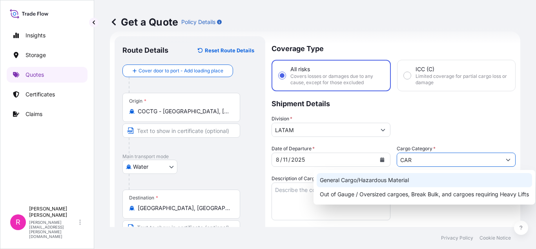
click at [400, 176] on div "General Cargo/Hazardous Material" at bounding box center [425, 180] width 216 height 14
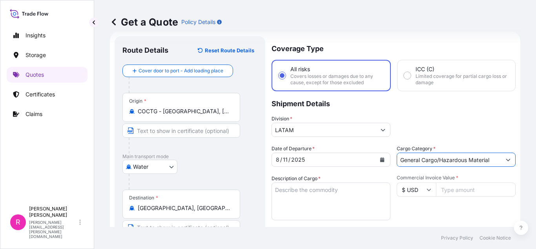
type input "General Cargo/Hazardous Material"
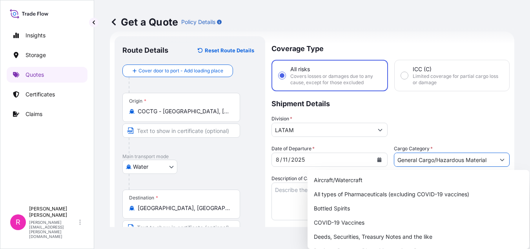
click at [272, 196] on textarea "Description of Cargo *" at bounding box center [330, 201] width 116 height 38
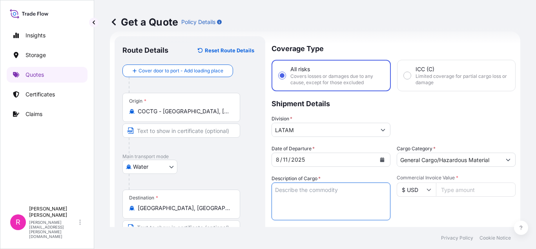
paste textarea "POWER TRANSFORMER"
type textarea "POWER TRANSFORMER"
click at [446, 191] on input "Commercial Invoice Value *" at bounding box center [476, 189] width 80 height 14
type input "2"
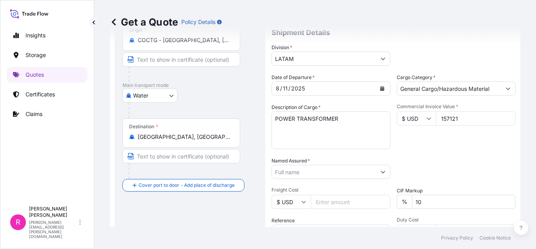
scroll to position [110, 0]
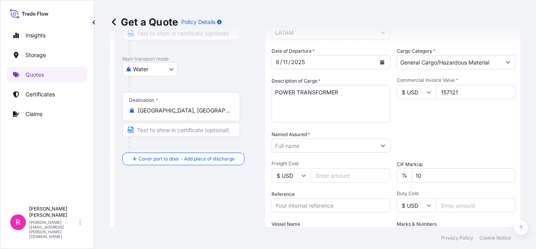
type input "157121"
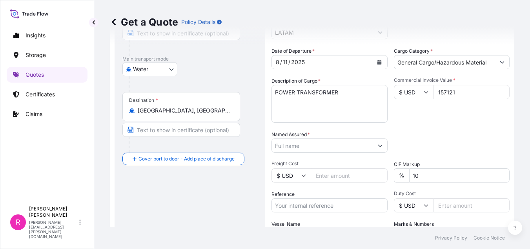
click at [344, 141] on input "Named Assured *" at bounding box center [322, 145] width 101 height 14
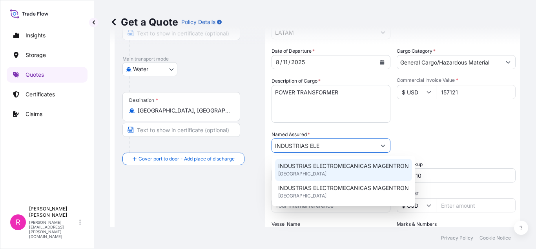
click at [328, 167] on span "INDUSTRIAS ELECTROMECANICAS MAGENTRON" at bounding box center [343, 166] width 131 height 8
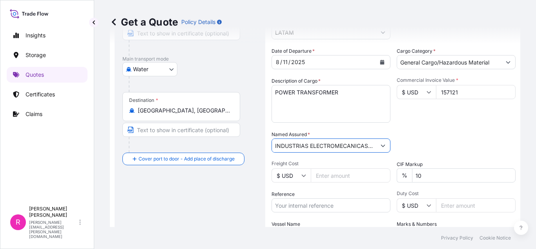
type input "INDUSTRIAS ELECTROMECANICAS MAGENTRON"
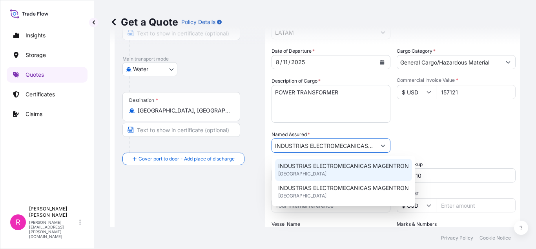
click at [443, 126] on div "Date of Departure * [DATE] Cargo Category * General Cargo/Hazardous Material De…" at bounding box center [394, 144] width 244 height 195
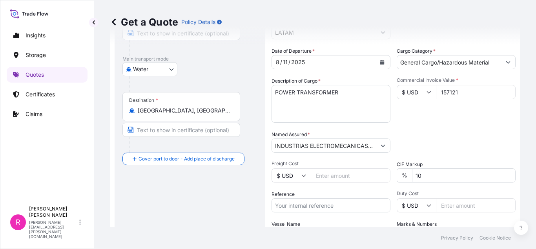
click at [309, 203] on input "Reference" at bounding box center [331, 205] width 119 height 14
paste input "CO4061151903"
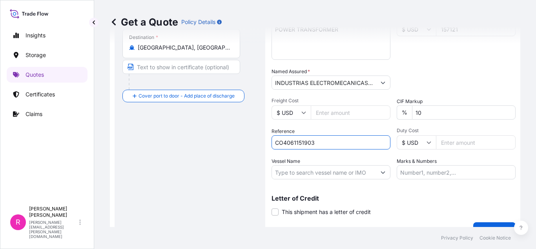
scroll to position [188, 0]
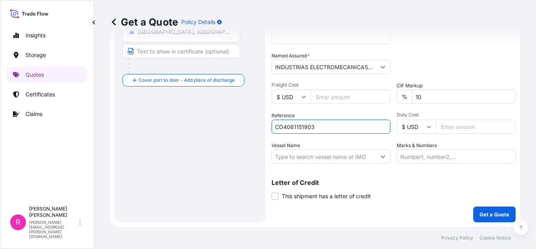
type input "CO4061151903"
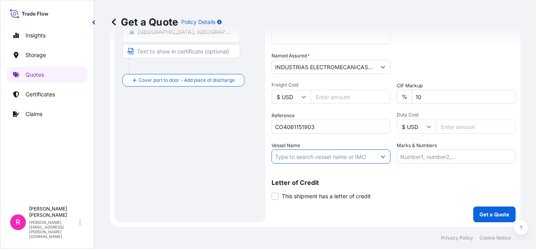
click at [364, 160] on input "Vessel Name" at bounding box center [324, 156] width 104 height 14
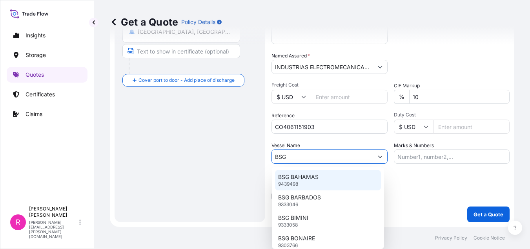
click at [342, 179] on div "BSG BAHAMAS 9439498" at bounding box center [328, 180] width 106 height 20
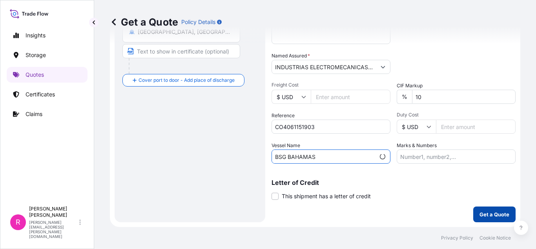
type input "BSG BAHAMAS"
click at [474, 216] on button "Get a Quote" at bounding box center [495, 214] width 42 height 16
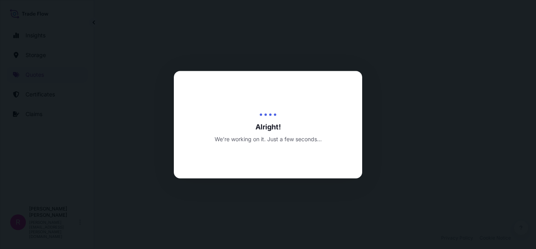
select select "Water"
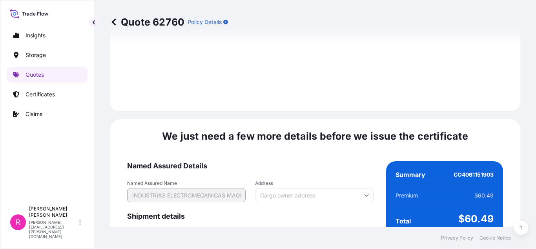
scroll to position [1243, 0]
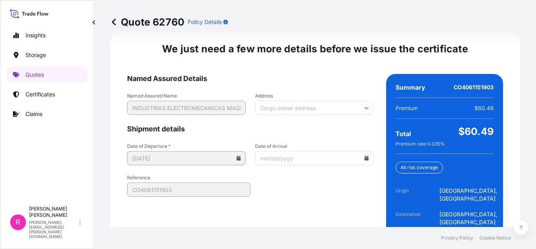
click at [362, 153] on input "Date of Arrival" at bounding box center [314, 158] width 119 height 14
click at [364, 156] on icon at bounding box center [366, 157] width 5 height 5
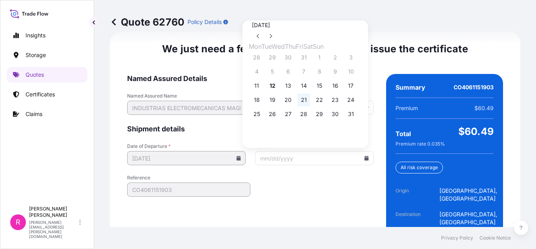
click at [310, 100] on button "21" at bounding box center [304, 99] width 13 height 13
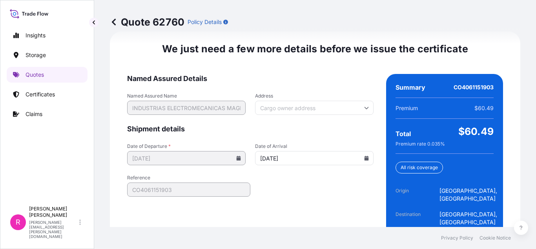
type input "[DATE]"
click at [309, 97] on button "21" at bounding box center [304, 93] width 9 height 7
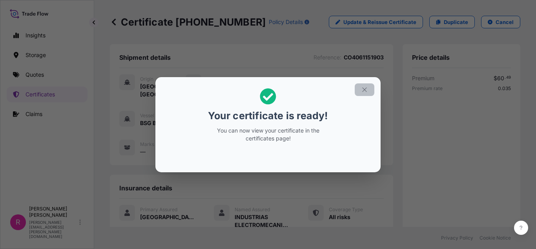
click at [362, 92] on icon "button" at bounding box center [364, 89] width 7 height 7
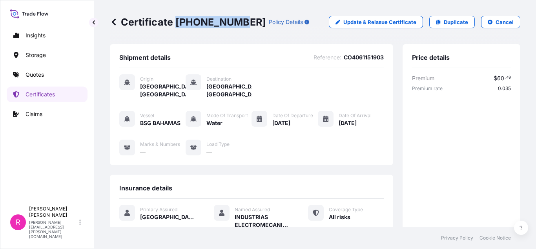
drag, startPoint x: 175, startPoint y: 20, endPoint x: 231, endPoint y: 24, distance: 55.9
click at [231, 24] on p "Certificate [PHONE_NUMBER]" at bounding box center [188, 22] width 156 height 13
copy p "[PHONE_NUMBER]"
